Goal: Navigation & Orientation: Understand site structure

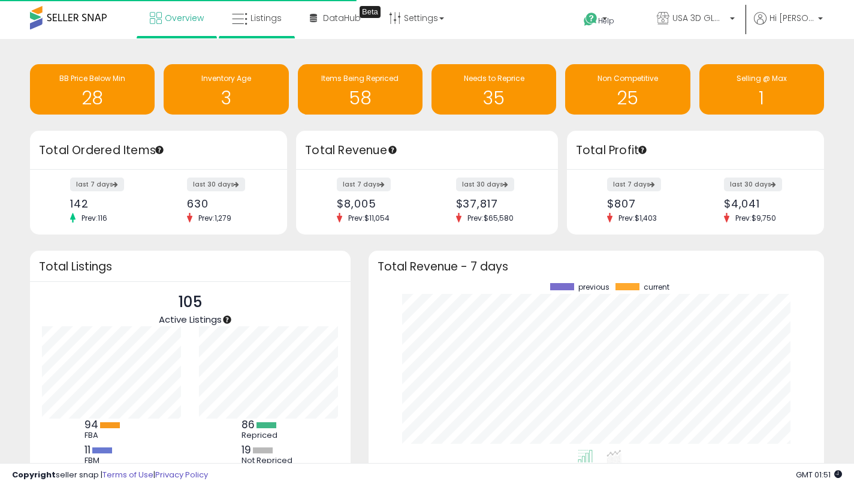
scroll to position [167, 432]
click at [251, 25] on link "Listings" at bounding box center [257, 18] width 68 height 36
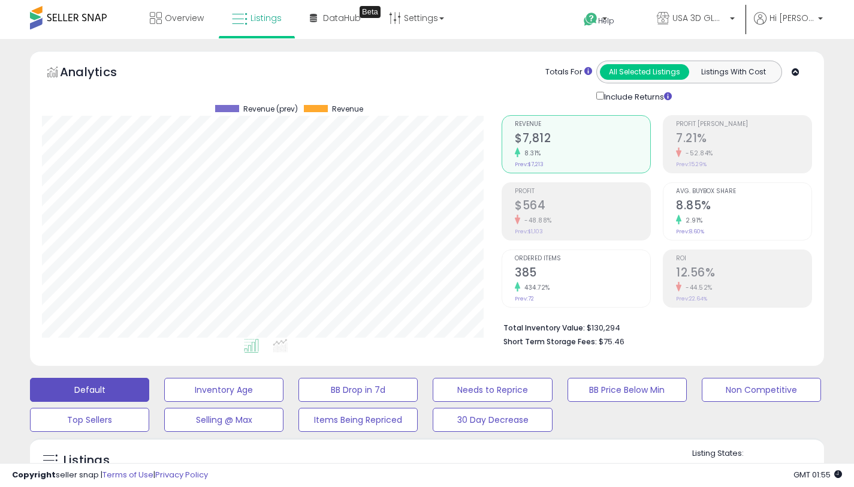
scroll to position [246, 460]
click at [335, 17] on span "DataHub" at bounding box center [342, 18] width 38 height 12
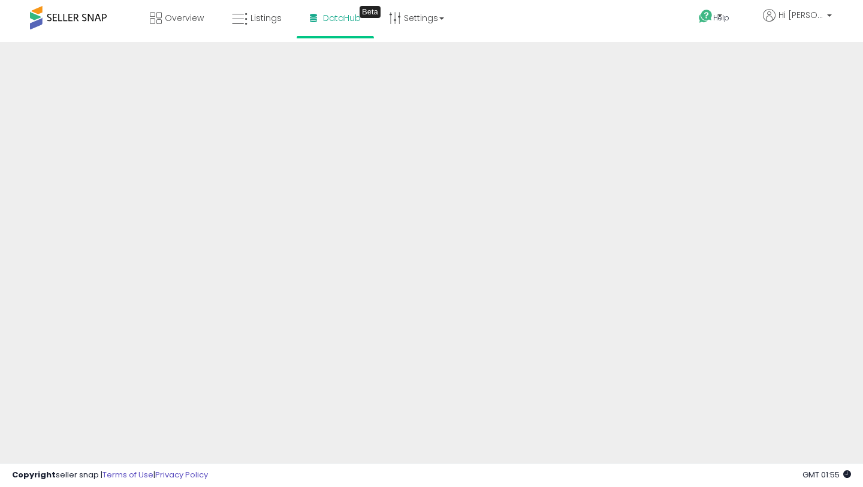
click at [659, 25] on div "Help Contact Support Search Knowledge Hub Request a Feature Hi [PERSON_NAME]" at bounding box center [703, 25] width 285 height 51
click at [197, 12] on span "Overview" at bounding box center [184, 18] width 39 height 12
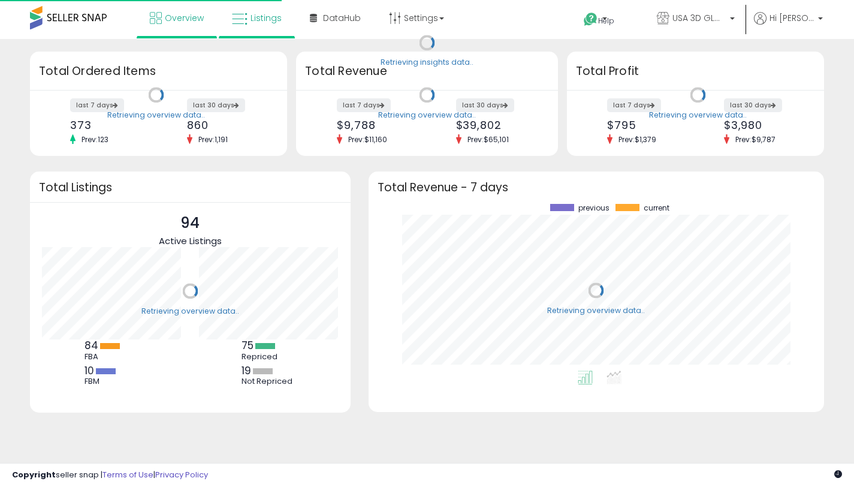
scroll to position [167, 432]
